Goal: Task Accomplishment & Management: Complete application form

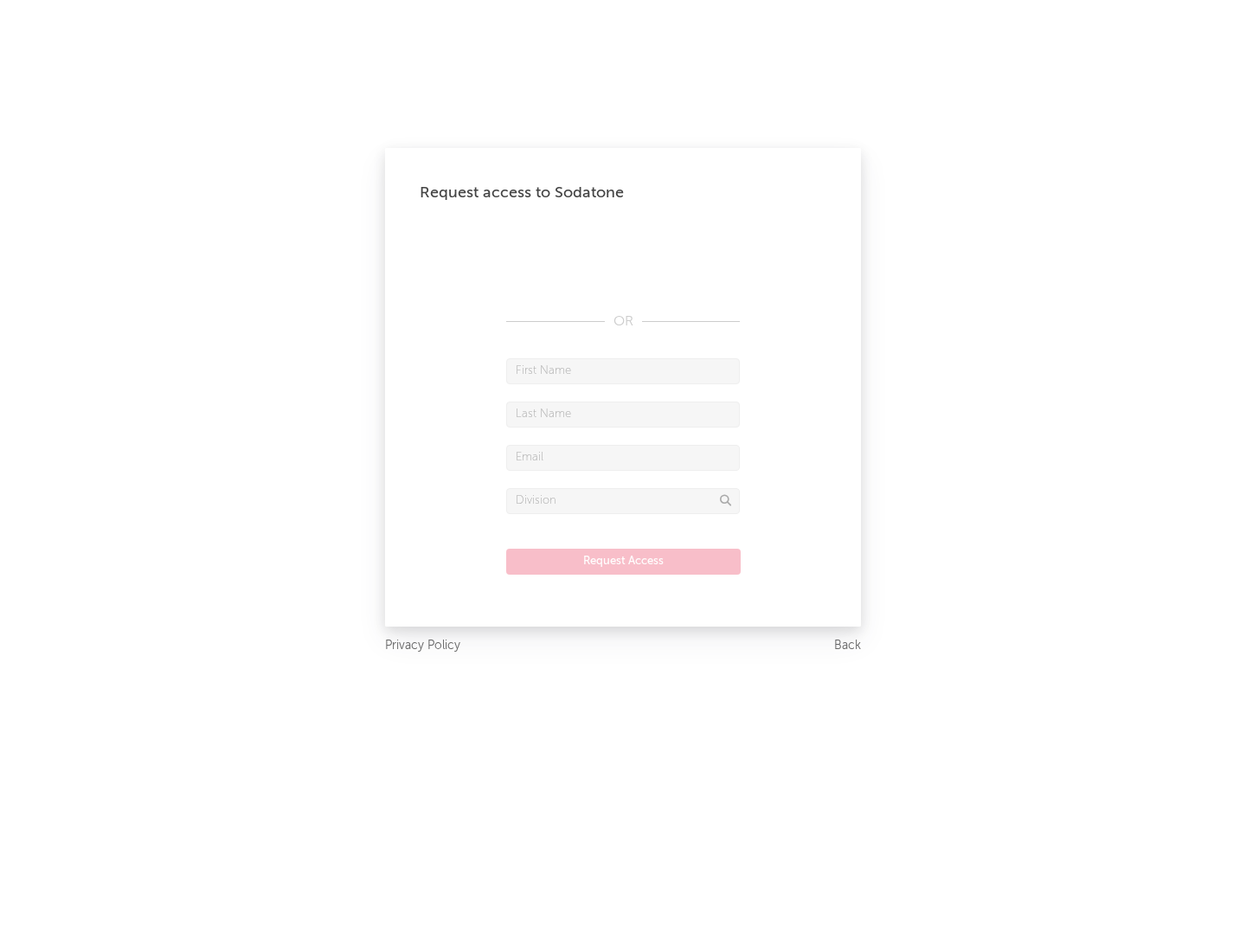
click at [623, 371] on input "text" at bounding box center [623, 371] width 233 height 26
type input "[PERSON_NAME]"
click at [623, 414] on input "text" at bounding box center [623, 415] width 233 height 26
type input "[PERSON_NAME]"
click at [623, 457] on input "text" at bounding box center [623, 458] width 233 height 26
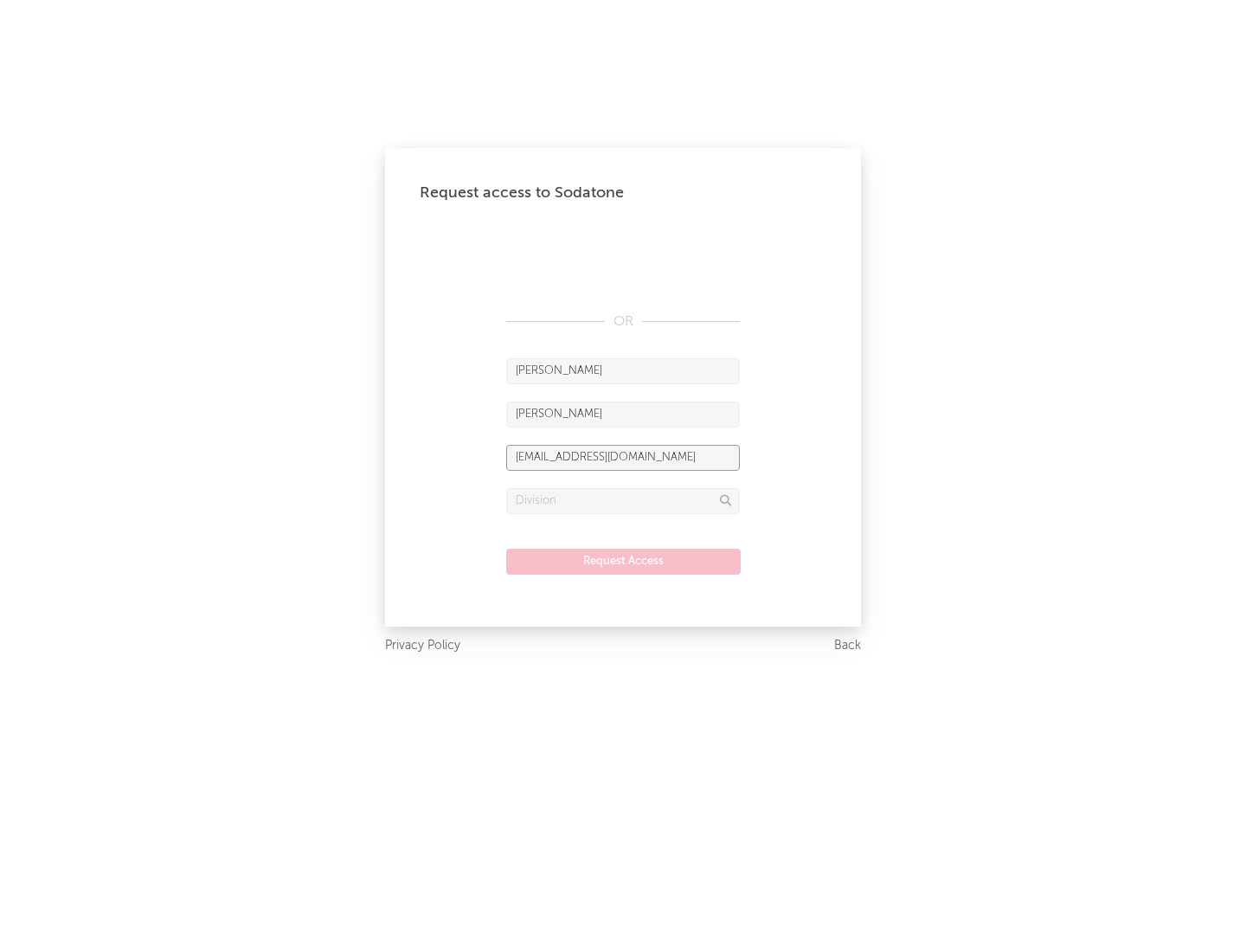
type input "[EMAIL_ADDRESS][DOMAIN_NAME]"
click at [623, 500] on input "text" at bounding box center [623, 501] width 233 height 26
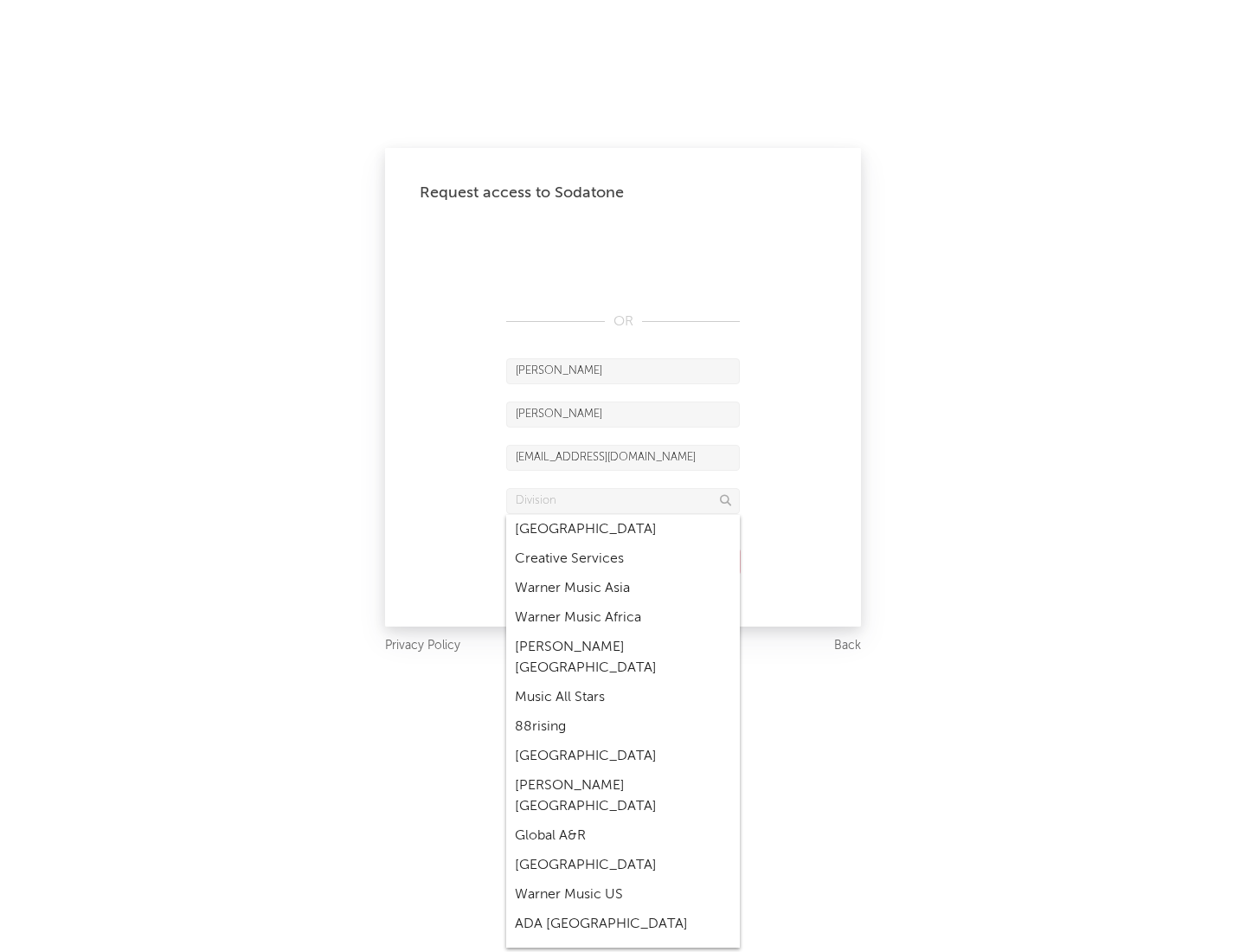
click at [623, 683] on div "Music All Stars" at bounding box center [623, 698] width 233 height 29
type input "Music All Stars"
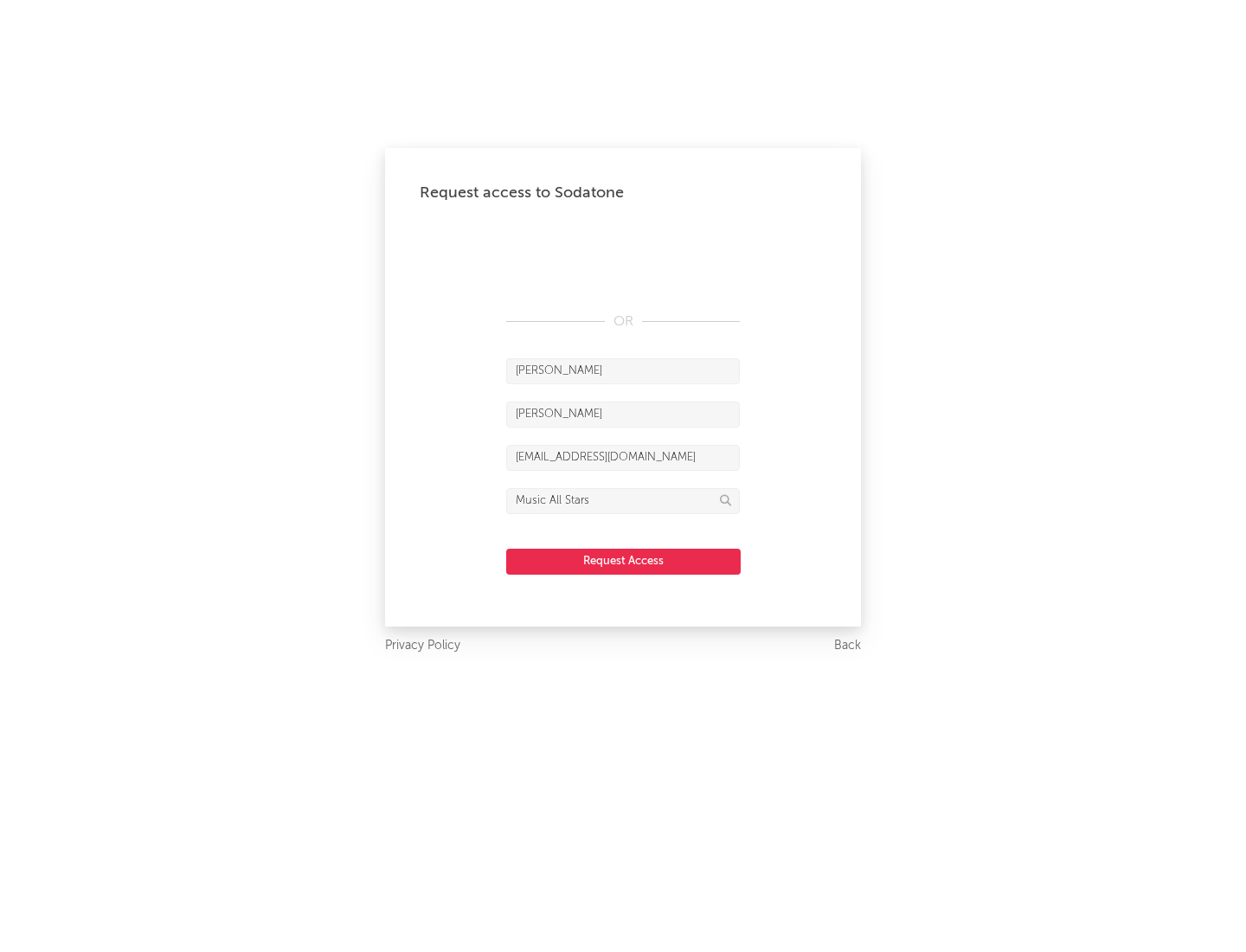
click at [623, 561] on button "Request Access" at bounding box center [623, 561] width 234 height 26
